Goal: Task Accomplishment & Management: Manage account settings

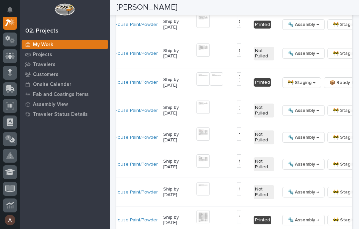
scroll to position [0, 171]
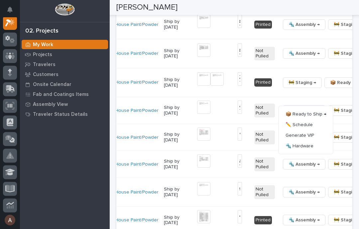
click at [295, 150] on span "🔩 Hardware" at bounding box center [299, 146] width 28 height 8
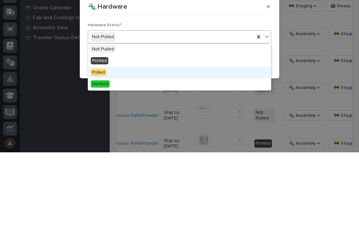
click at [143, 144] on div "Pulled" at bounding box center [179, 150] width 183 height 12
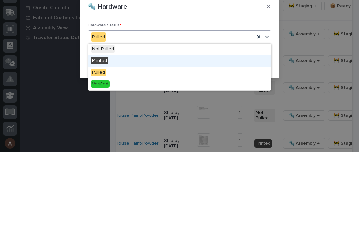
click at [135, 132] on div "Printed" at bounding box center [179, 138] width 183 height 12
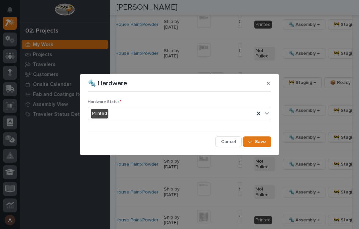
click at [264, 141] on span "Save" at bounding box center [260, 142] width 11 height 6
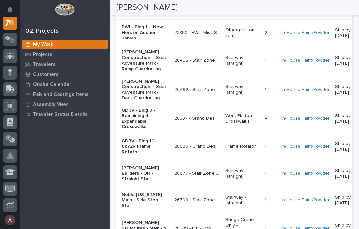
scroll to position [948, 0]
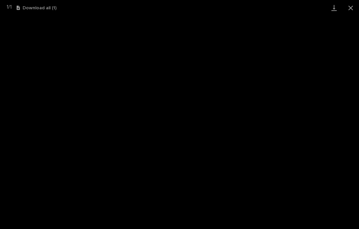
click at [331, 7] on link "Download" at bounding box center [333, 8] width 17 height 16
click at [356, 8] on button "Close gallery" at bounding box center [350, 8] width 17 height 16
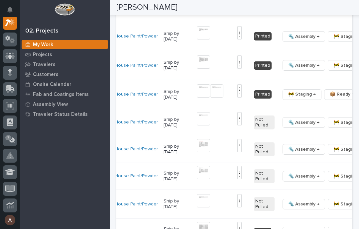
scroll to position [0, 171]
click at [301, 127] on button "🔩 Hardware" at bounding box center [305, 122] width 49 height 11
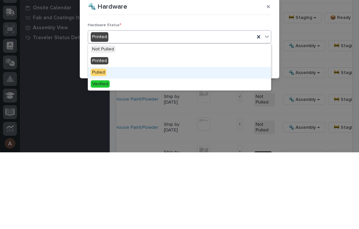
click at [113, 144] on div "Pulled" at bounding box center [179, 150] width 183 height 12
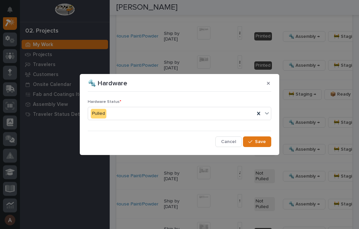
click at [261, 138] on button "Save" at bounding box center [257, 141] width 28 height 11
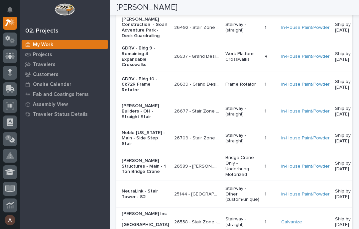
scroll to position [986, 0]
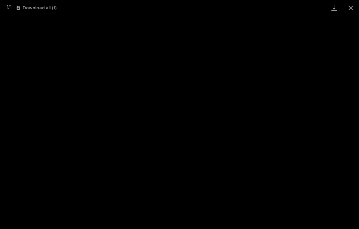
click at [334, 11] on link "Download" at bounding box center [333, 8] width 17 height 16
click at [350, 12] on button "Close gallery" at bounding box center [350, 8] width 17 height 16
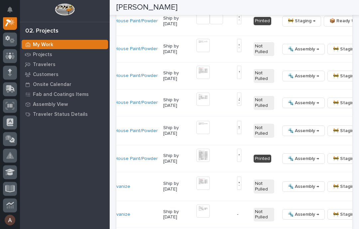
scroll to position [0, 171]
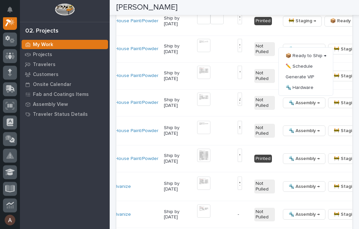
click at [303, 92] on span "🔩 Hardware" at bounding box center [299, 88] width 28 height 8
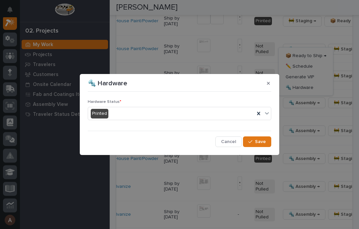
click at [269, 106] on div "Hardware Status * Printed" at bounding box center [179, 113] width 183 height 26
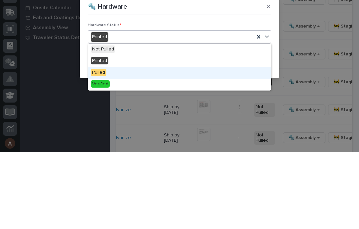
click at [106, 145] on span "Pulled" at bounding box center [99, 148] width 16 height 7
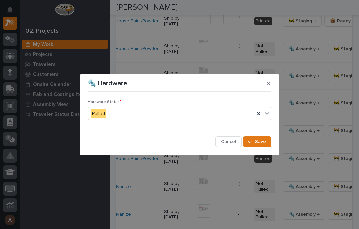
click at [265, 140] on span "Save" at bounding box center [260, 142] width 11 height 6
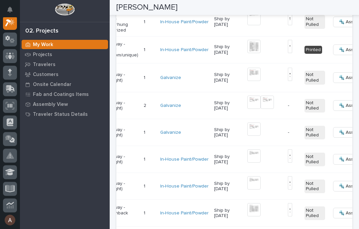
scroll to position [0, 122]
